Goal: Transaction & Acquisition: Purchase product/service

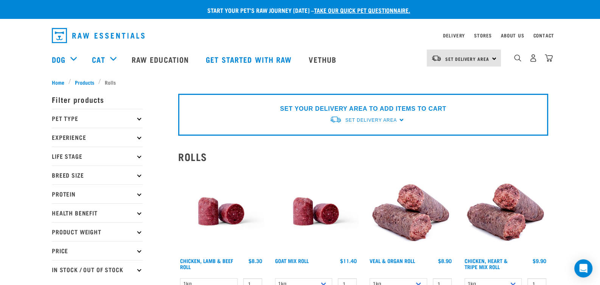
click at [79, 175] on p "Breed Size" at bounding box center [97, 175] width 91 height 19
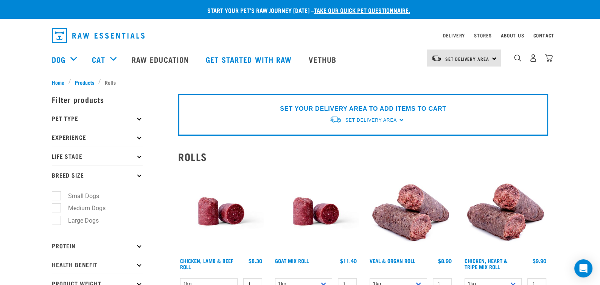
click at [88, 116] on p "Pet Type" at bounding box center [97, 118] width 91 height 19
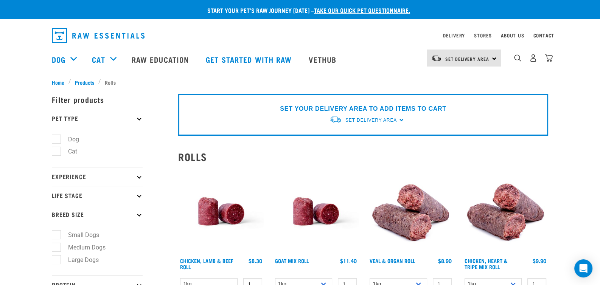
click at [78, 137] on label "Dog" at bounding box center [69, 139] width 26 height 9
click at [57, 137] on input "Dog" at bounding box center [54, 137] width 5 height 5
checkbox input "true"
click at [82, 179] on p "Experience" at bounding box center [97, 176] width 91 height 19
click at [89, 178] on p "Experience" at bounding box center [97, 176] width 91 height 19
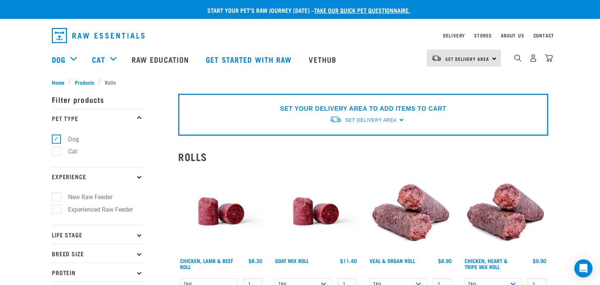
click at [93, 196] on label "New Raw Feeder" at bounding box center [85, 196] width 59 height 9
click at [57, 196] on input "New Raw Feeder" at bounding box center [54, 196] width 5 height 5
checkbox input "true"
click at [91, 233] on p "Life Stage" at bounding box center [97, 234] width 91 height 19
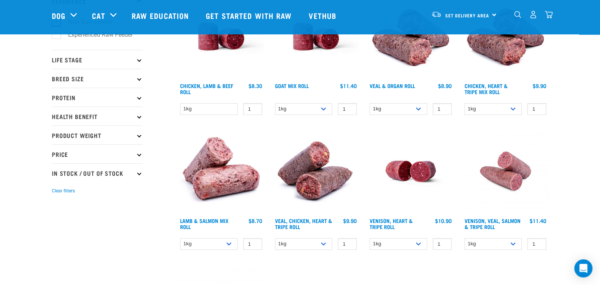
scroll to position [109, 0]
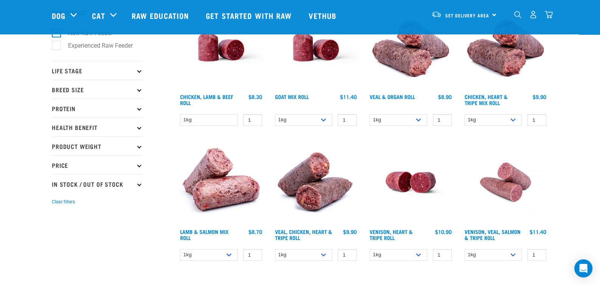
click at [141, 65] on p "Life Stage" at bounding box center [97, 70] width 91 height 19
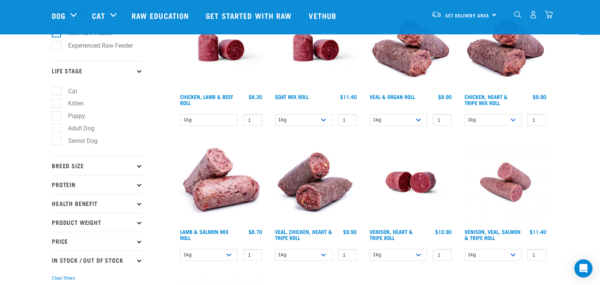
click at [85, 127] on label "Adult Dog" at bounding box center [77, 128] width 42 height 9
click at [57, 127] on input "Adult Dog" at bounding box center [54, 126] width 5 height 5
checkbox input "true"
click at [136, 166] on p "Breed Size" at bounding box center [97, 165] width 91 height 19
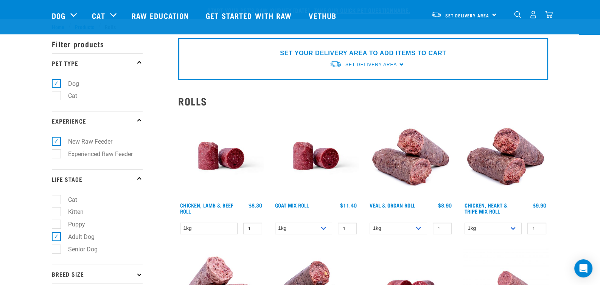
scroll to position [151, 0]
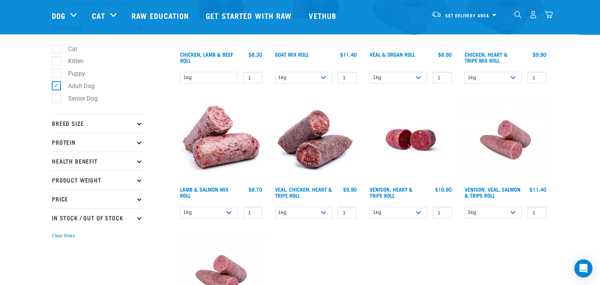
click at [128, 124] on p "Breed Size" at bounding box center [97, 123] width 91 height 19
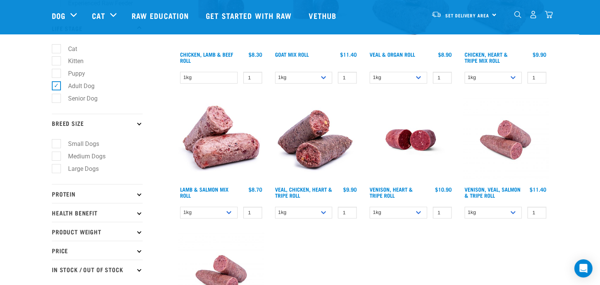
click at [84, 167] on label "Large Dogs" at bounding box center [79, 168] width 46 height 9
click at [57, 167] on input "Large Dogs" at bounding box center [54, 167] width 5 height 5
checkbox input "true"
click at [105, 191] on p "Protein" at bounding box center [97, 193] width 91 height 19
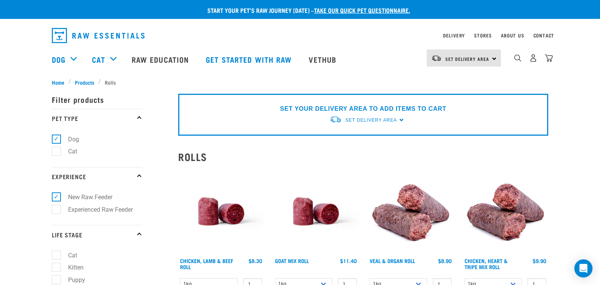
scroll to position [151, 0]
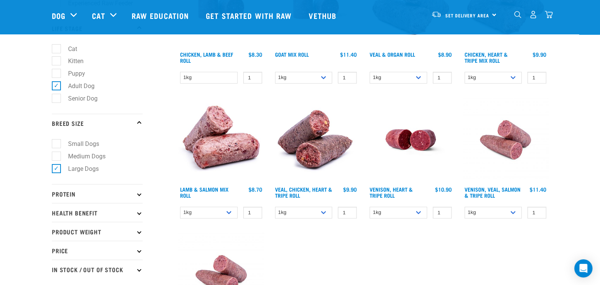
click at [140, 193] on icon at bounding box center [139, 194] width 4 height 4
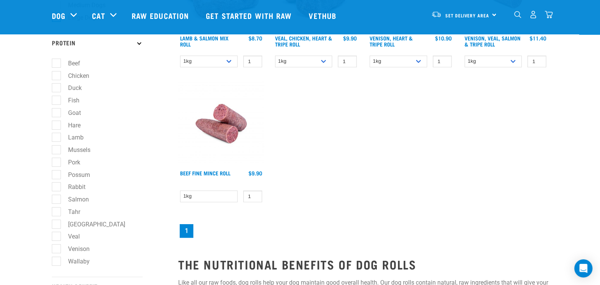
click at [57, 59] on label "Beef" at bounding box center [69, 63] width 27 height 9
click at [57, 59] on input "Beef" at bounding box center [54, 61] width 5 height 5
checkbox input "true"
click at [58, 71] on label "Chicken" at bounding box center [74, 75] width 36 height 9
click at [57, 72] on input "Chicken" at bounding box center [54, 74] width 5 height 5
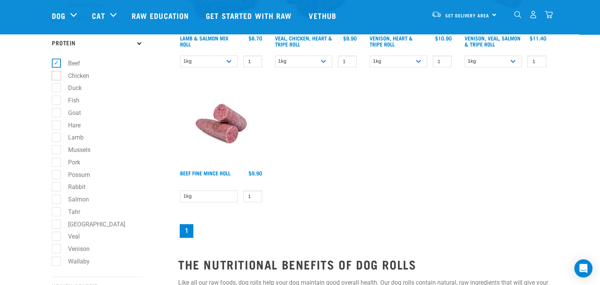
checkbox input "true"
click at [57, 89] on label "Duck" at bounding box center [70, 87] width 29 height 9
click at [57, 89] on input "Duck" at bounding box center [54, 86] width 5 height 5
checkbox input "true"
click at [57, 102] on label "Fish" at bounding box center [69, 100] width 26 height 9
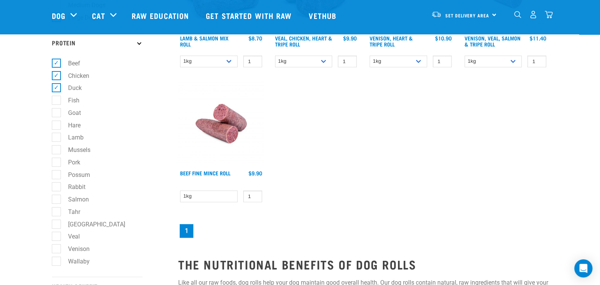
click at [57, 101] on input "Fish" at bounding box center [54, 98] width 5 height 5
checkbox input "true"
click at [58, 116] on label "Goat" at bounding box center [70, 112] width 28 height 9
click at [57, 114] on input "Goat" at bounding box center [54, 111] width 5 height 5
checkbox input "true"
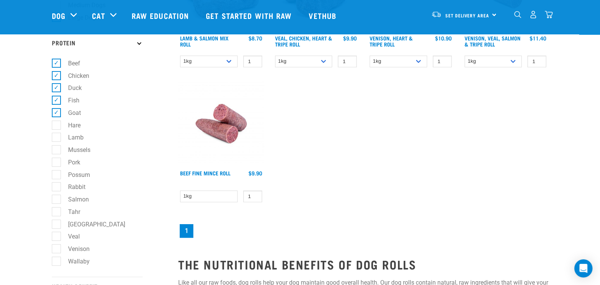
click at [60, 138] on label "Lamb" at bounding box center [71, 137] width 31 height 9
click at [57, 138] on input "Lamb" at bounding box center [54, 136] width 5 height 5
checkbox input "true"
click at [56, 150] on label "Mussels" at bounding box center [74, 149] width 37 height 9
click at [56, 150] on input "Mussels" at bounding box center [54, 148] width 5 height 5
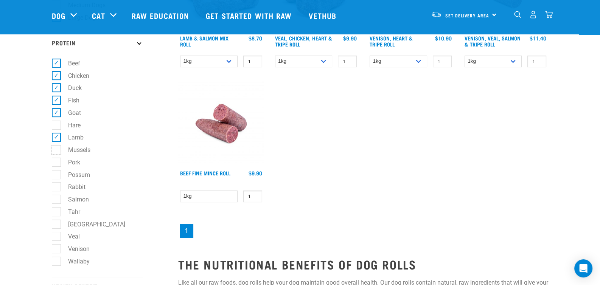
checkbox input "true"
click at [59, 186] on label "Rabbit" at bounding box center [72, 186] width 33 height 9
click at [57, 186] on input "Rabbit" at bounding box center [54, 185] width 5 height 5
checkbox input "true"
click at [59, 197] on label "Salmon" at bounding box center [74, 199] width 36 height 9
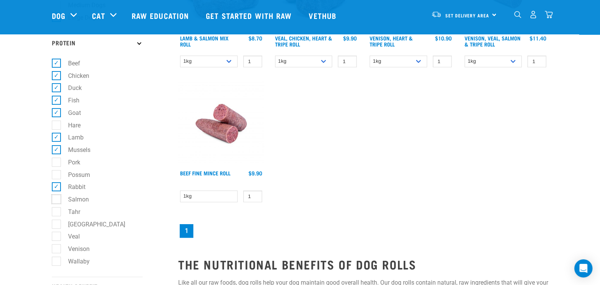
click at [57, 197] on input "Salmon" at bounding box center [54, 198] width 5 height 5
checkbox input "true"
click at [56, 212] on label "Tahr" at bounding box center [69, 211] width 27 height 9
click at [56, 212] on input "Tahr" at bounding box center [54, 210] width 5 height 5
checkbox input "true"
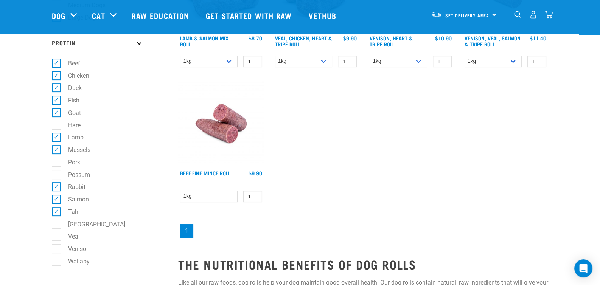
click at [56, 226] on label "Turkey" at bounding box center [92, 224] width 72 height 9
click at [56, 225] on input "Turkey" at bounding box center [54, 222] width 5 height 5
checkbox input "true"
click at [56, 234] on label "Veal" at bounding box center [69, 236] width 27 height 9
click at [56, 234] on input "Veal" at bounding box center [54, 235] width 5 height 5
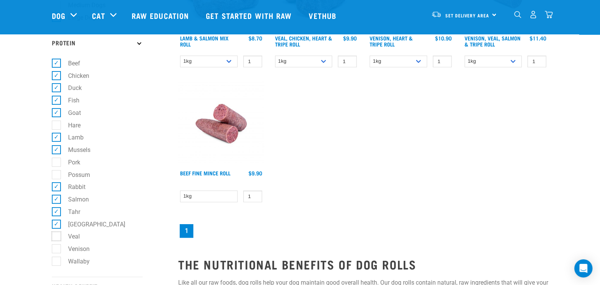
checkbox input "true"
click at [56, 245] on label "Venison" at bounding box center [74, 248] width 37 height 9
click at [56, 245] on input "Venison" at bounding box center [54, 247] width 5 height 5
checkbox input "true"
click at [56, 264] on label "Wallaby" at bounding box center [74, 261] width 37 height 9
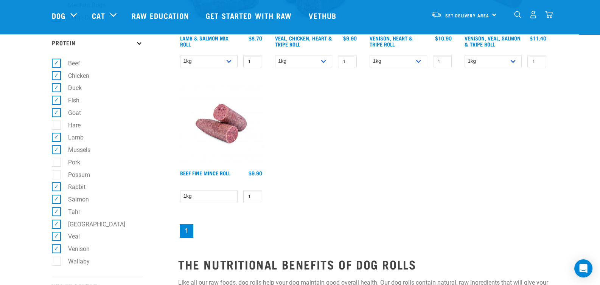
click at [56, 262] on input "Wallaby" at bounding box center [54, 259] width 5 height 5
checkbox input "true"
click at [56, 126] on label "Hare" at bounding box center [70, 125] width 28 height 9
click at [55, 126] on input "Hare" at bounding box center [54, 123] width 5 height 5
checkbox input "true"
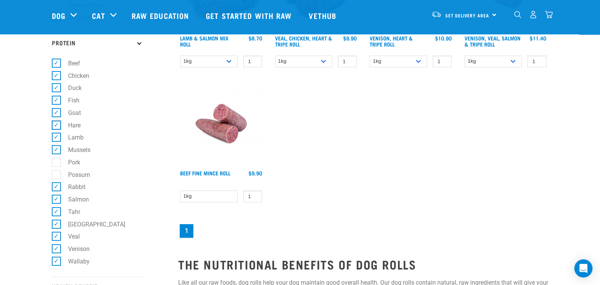
scroll to position [454, 0]
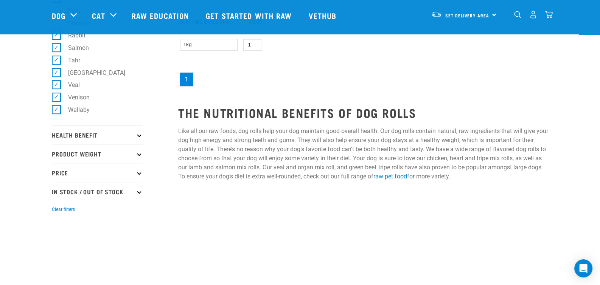
click at [96, 135] on p "Health Benefit" at bounding box center [97, 134] width 91 height 19
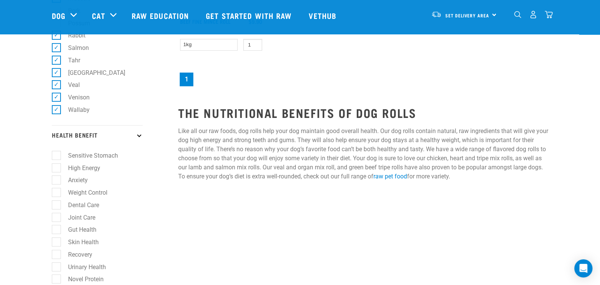
click at [83, 192] on label "Weight Control" at bounding box center [83, 192] width 54 height 9
click at [57, 192] on input "Weight Control" at bounding box center [54, 191] width 5 height 5
checkbox input "true"
click at [86, 230] on label "Gut Health" at bounding box center [77, 229] width 43 height 9
click at [57, 230] on input "Gut Health" at bounding box center [54, 228] width 5 height 5
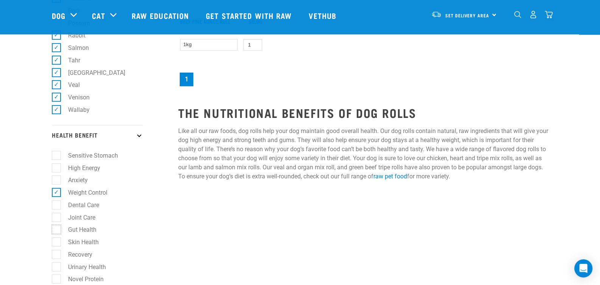
checkbox input "true"
click at [87, 217] on label "Joint Care" at bounding box center [77, 217] width 42 height 9
click at [57, 217] on input "Joint Care" at bounding box center [54, 216] width 5 height 5
checkbox input "true"
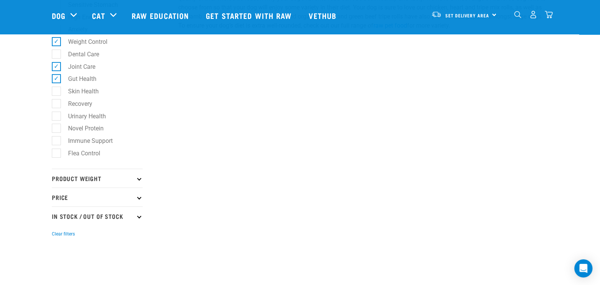
click at [87, 136] on label "Immune Support" at bounding box center [86, 140] width 60 height 9
click at [57, 137] on input "Immune Support" at bounding box center [54, 139] width 5 height 5
checkbox input "true"
click at [119, 175] on p "Product Weight" at bounding box center [97, 178] width 91 height 19
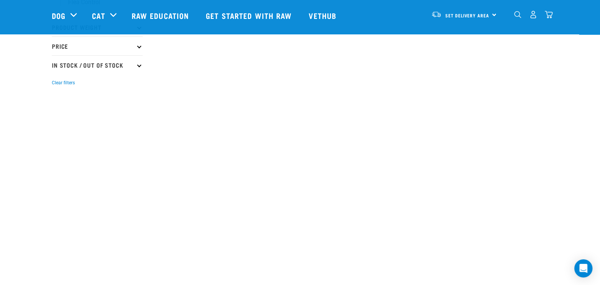
scroll to position [605, 0]
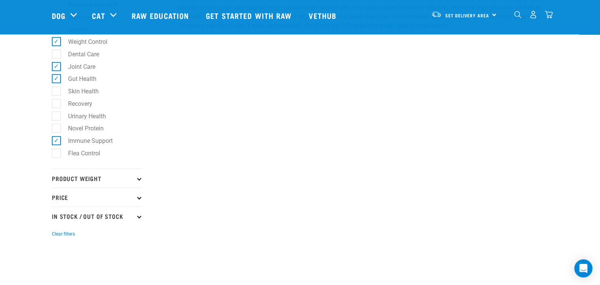
click at [110, 175] on p "Product Weight" at bounding box center [97, 178] width 91 height 19
click at [61, 220] on label "2kg" at bounding box center [68, 223] width 25 height 9
click at [57, 220] on input "2kg" at bounding box center [54, 222] width 5 height 5
checkbox input "true"
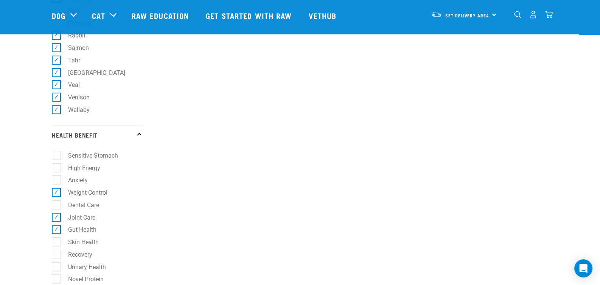
scroll to position [605, 0]
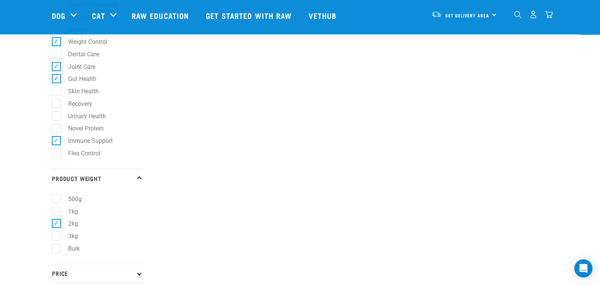
click at [58, 208] on label "1kg" at bounding box center [68, 211] width 25 height 9
click at [57, 208] on input "1kg" at bounding box center [54, 210] width 5 height 5
checkbox input "true"
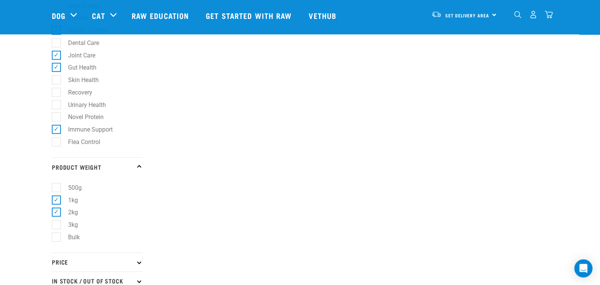
scroll to position [756, 0]
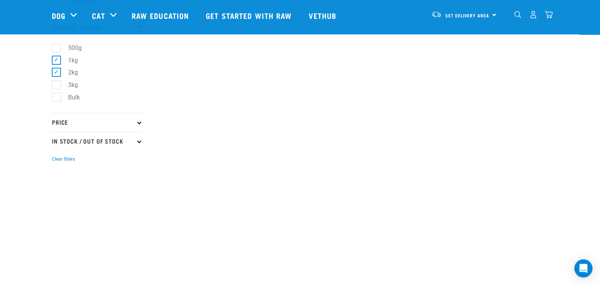
click at [58, 48] on label "500g" at bounding box center [70, 47] width 29 height 9
click at [57, 48] on input "500g" at bounding box center [54, 46] width 5 height 5
checkbox input "true"
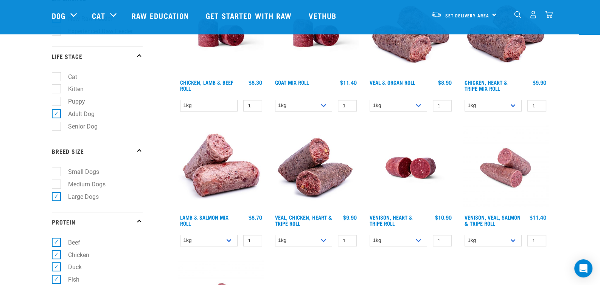
scroll to position [33, 0]
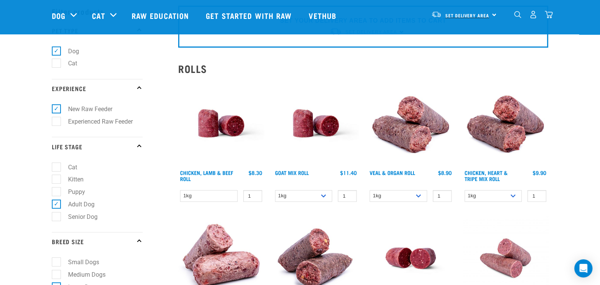
click at [473, 14] on span "Set Delivery Area" at bounding box center [467, 15] width 44 height 3
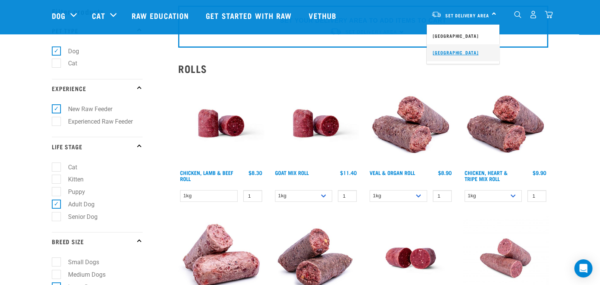
click at [456, 51] on link "[GEOGRAPHIC_DATA]" at bounding box center [463, 52] width 73 height 17
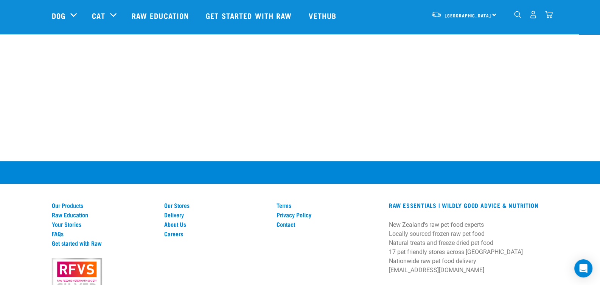
scroll to position [1057, 0]
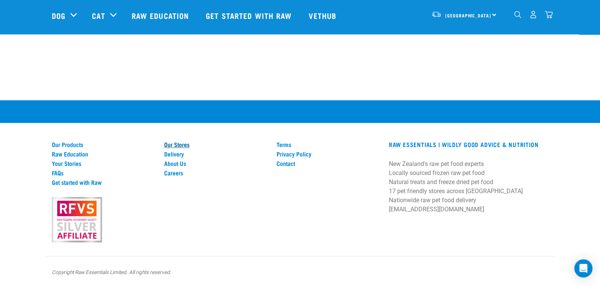
click at [183, 143] on link "Our Stores" at bounding box center [215, 144] width 103 height 7
